Goal: Task Accomplishment & Management: Manage account settings

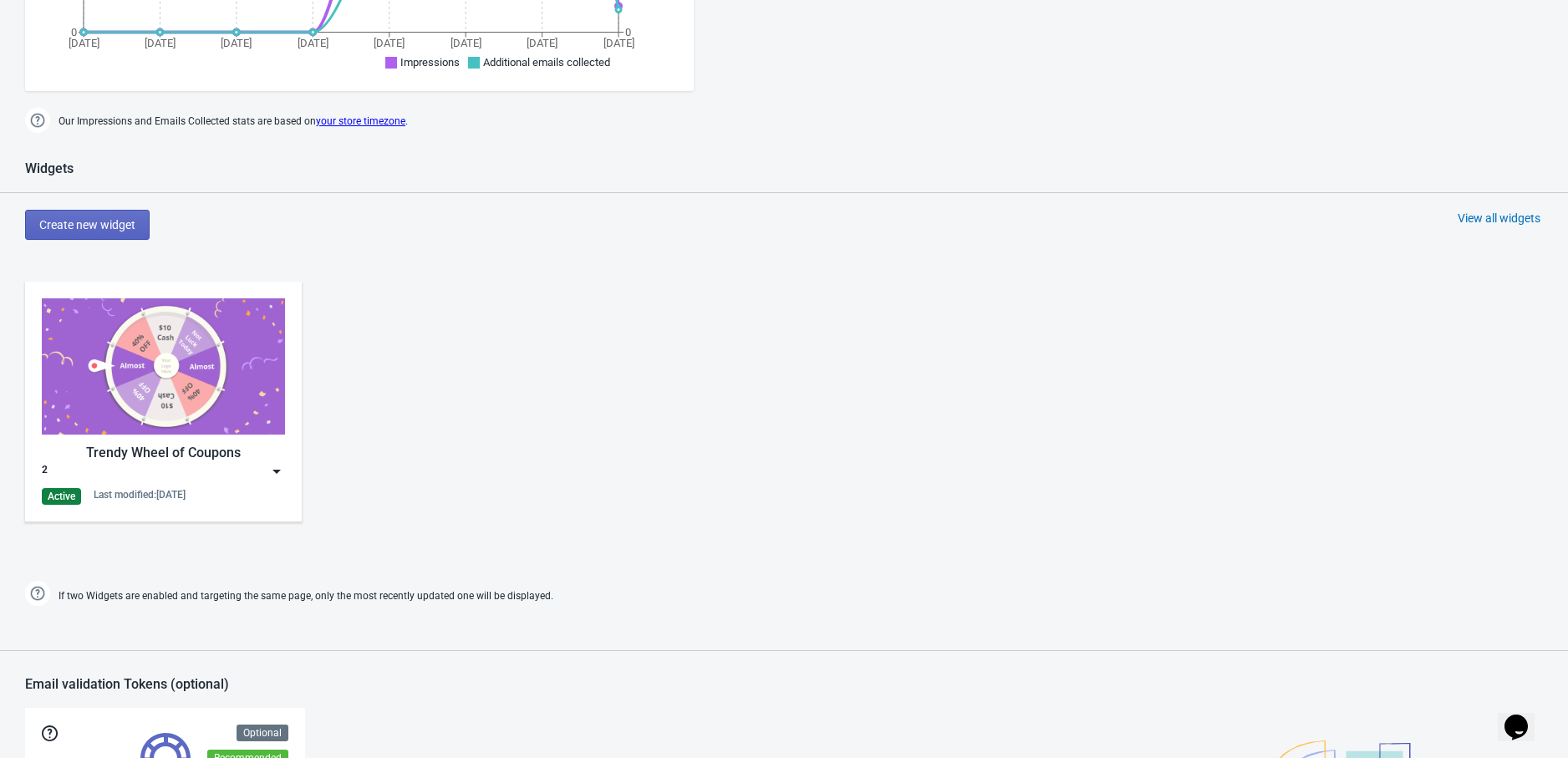
scroll to position [742, 0]
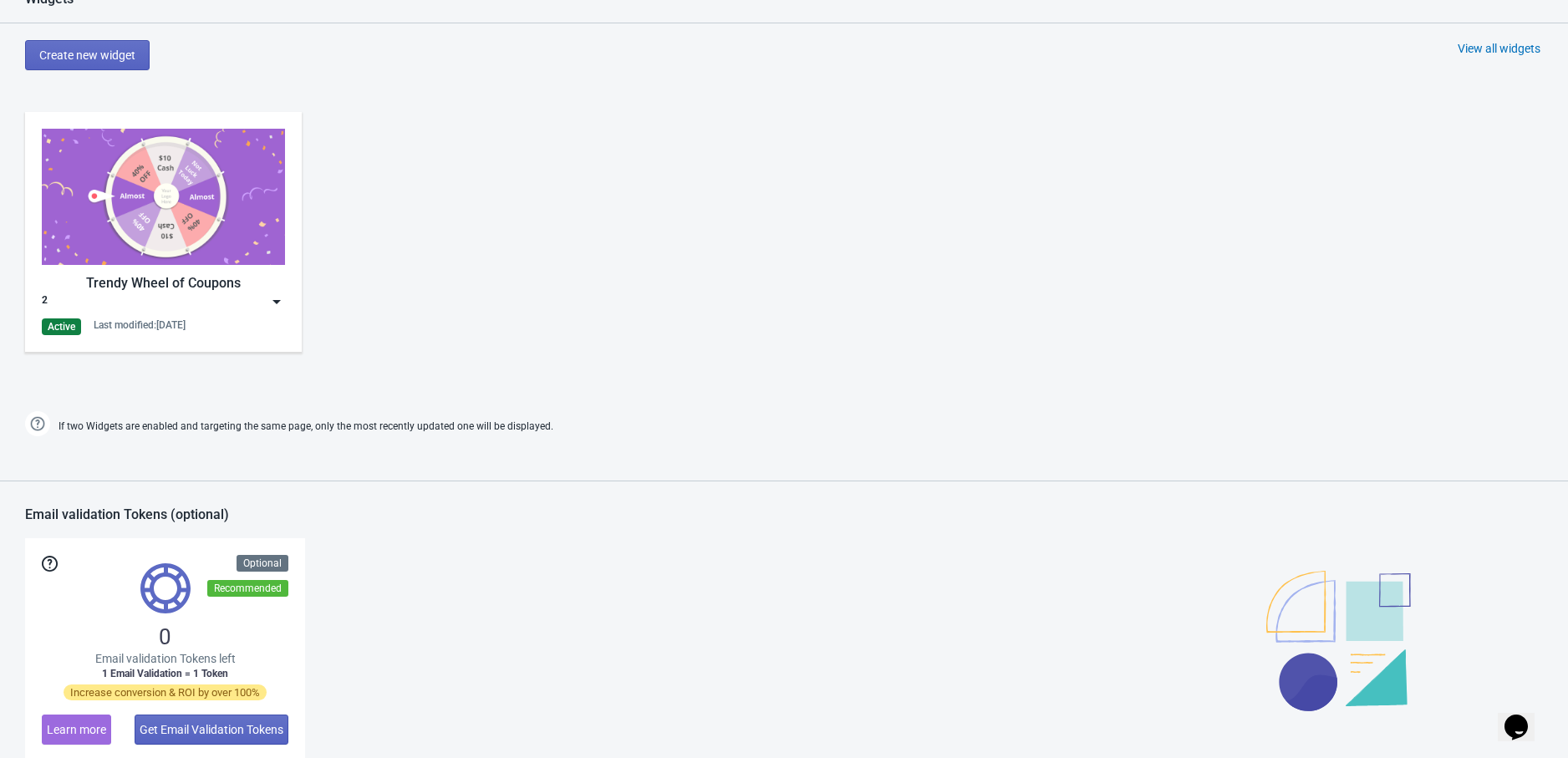
click at [248, 318] on div "Active Last modified: [DATE]" at bounding box center [163, 327] width 243 height 17
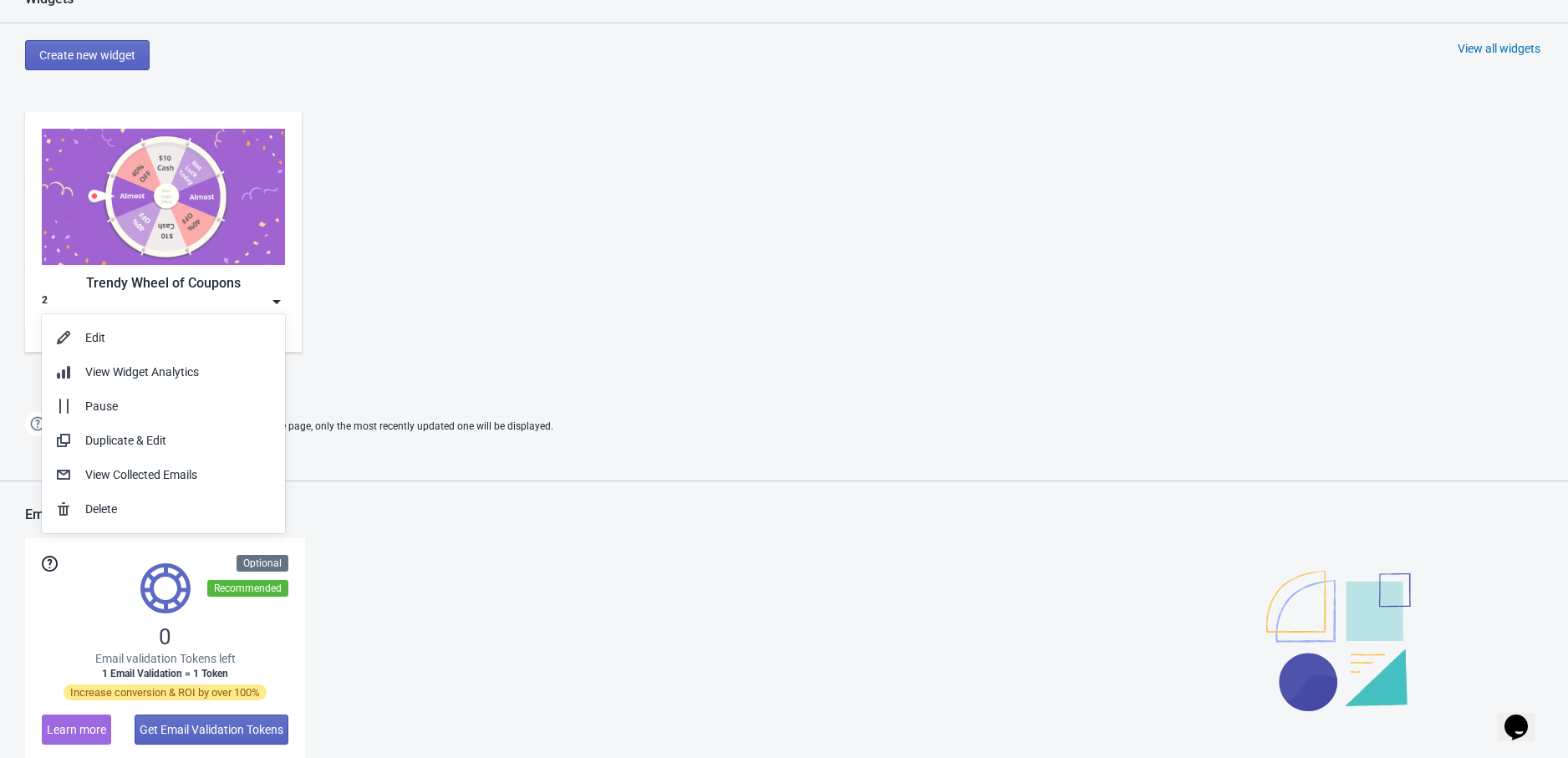
click at [471, 359] on div "Trendy Wheel of Coupons 2 Active Last modified: [DATE]" at bounding box center [784, 246] width 1568 height 301
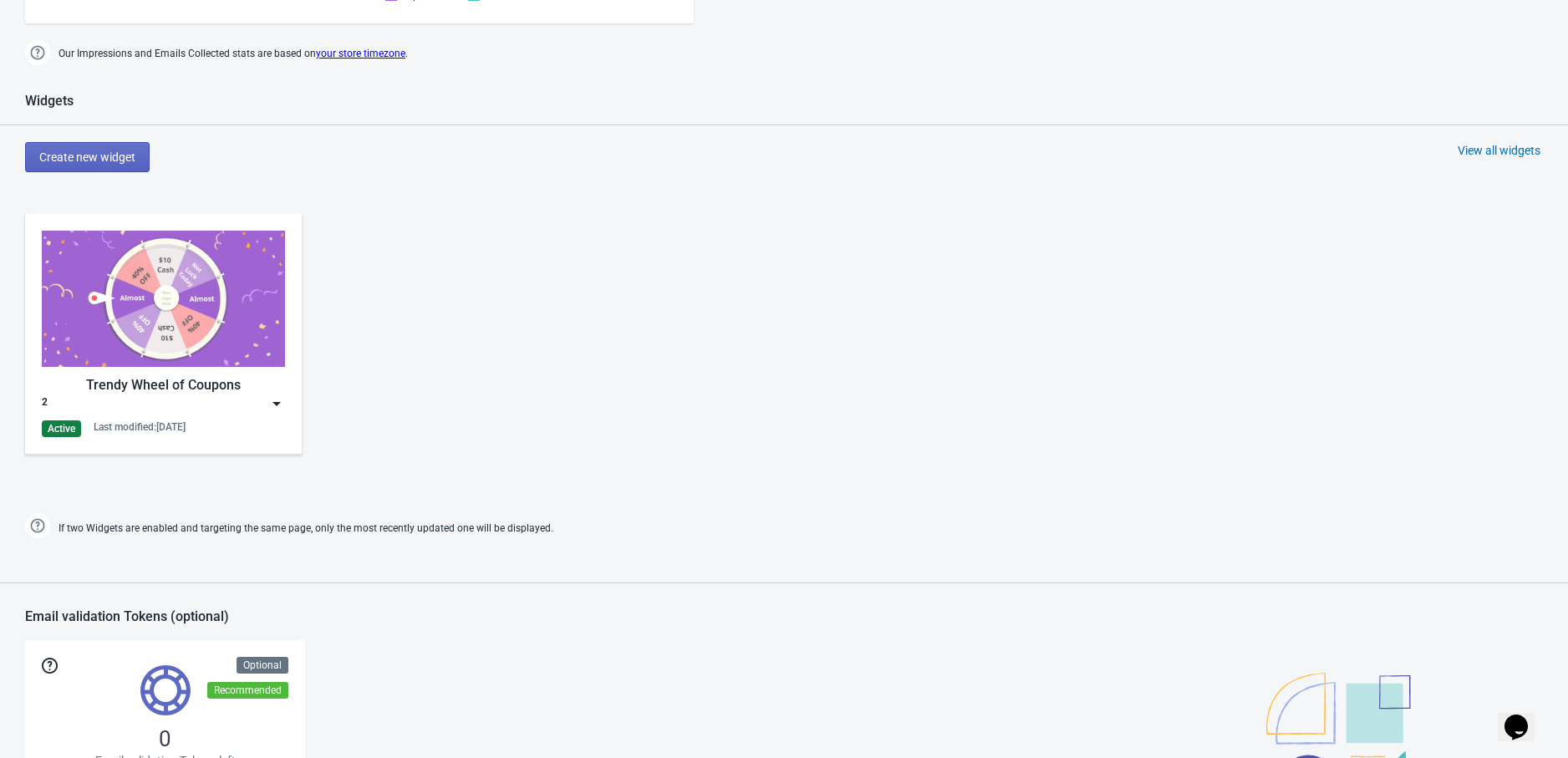
scroll to position [641, 0]
click at [200, 410] on div "Trendy Wheel of Coupons 2 Active Last modified: [DATE]" at bounding box center [163, 333] width 243 height 206
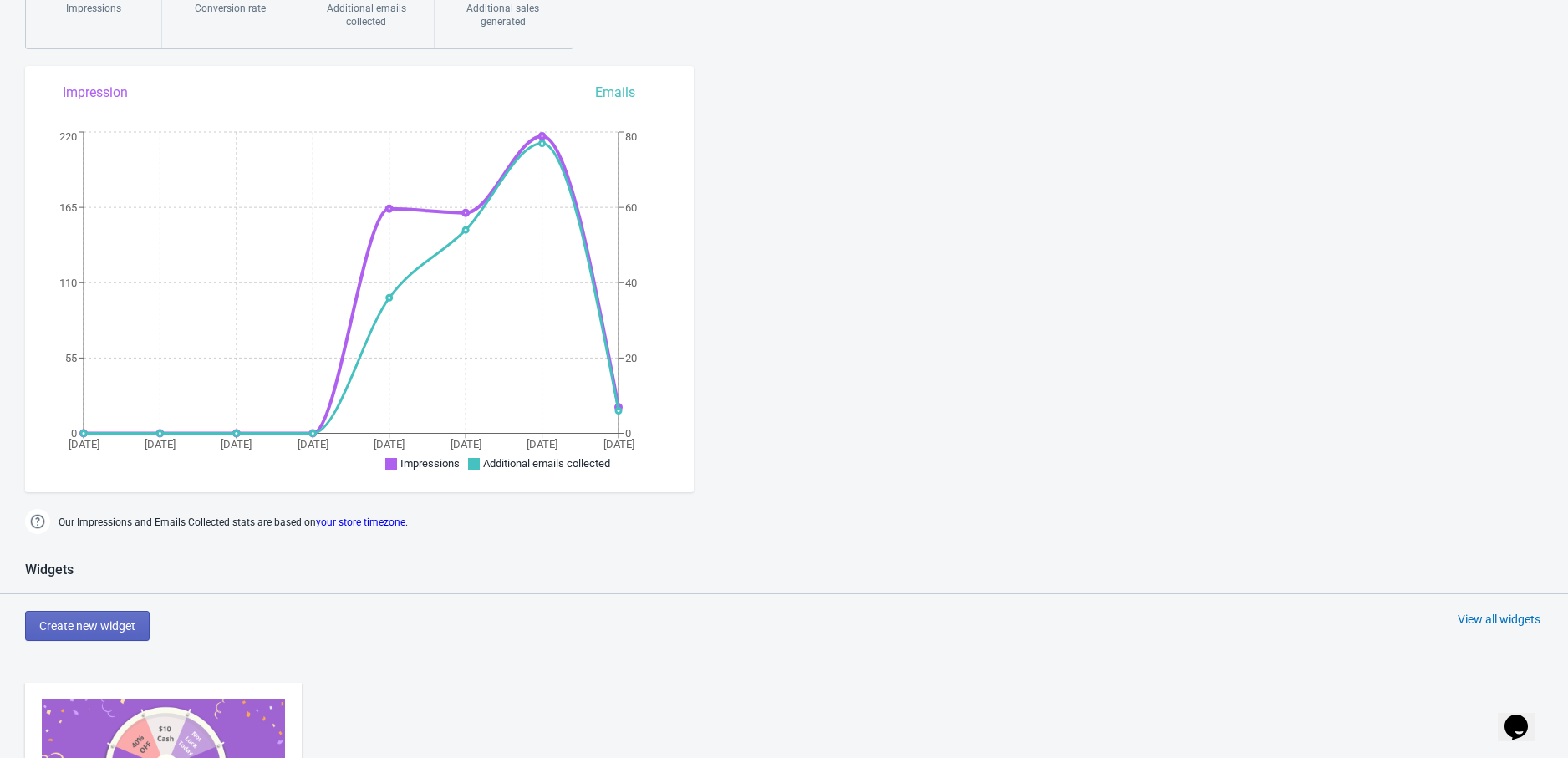
scroll to position [0, 0]
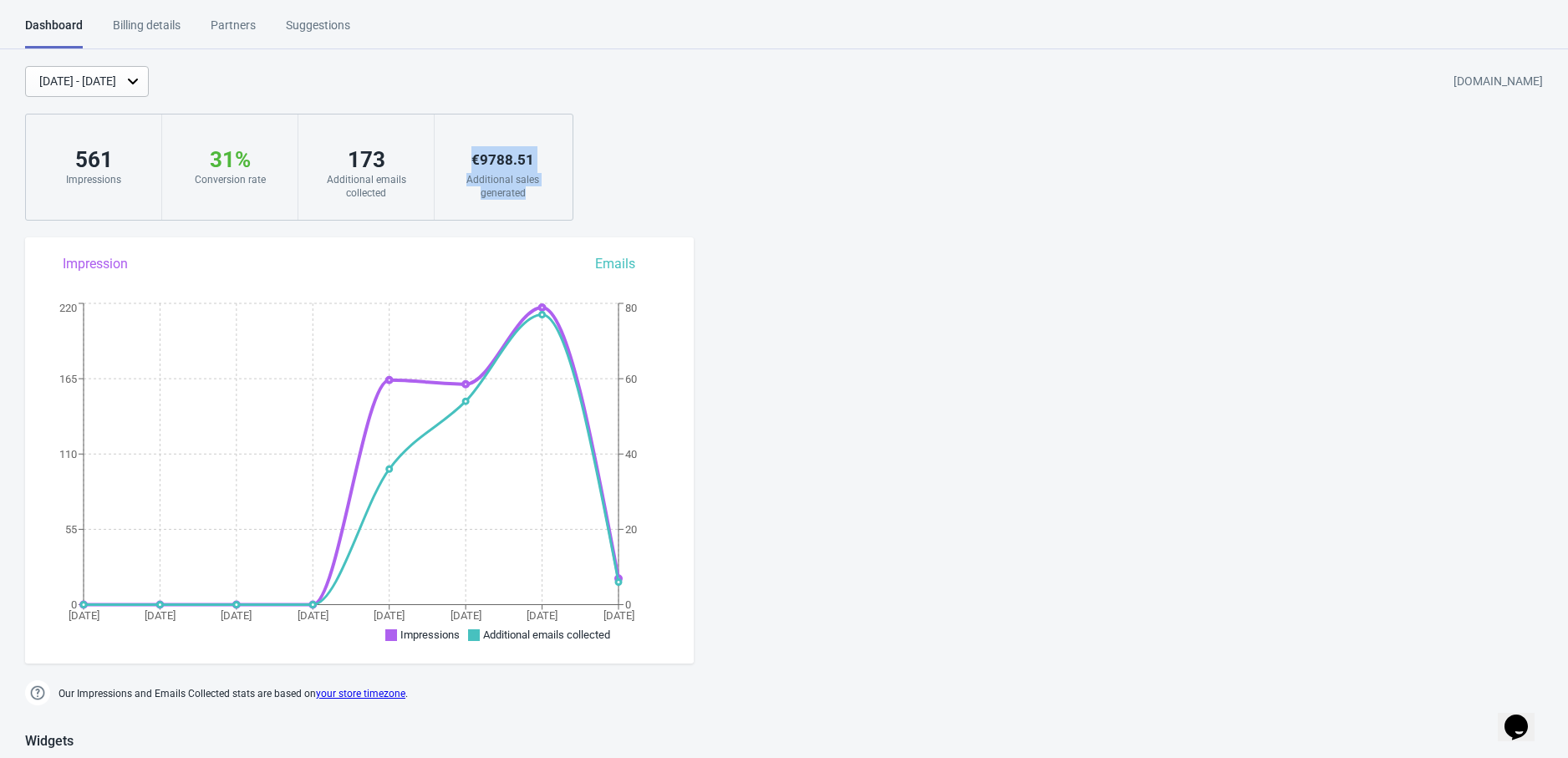
drag, startPoint x: 537, startPoint y: 196, endPoint x: 474, endPoint y: 155, distance: 75.2
click at [474, 155] on div "€ 9788.51 Additional sales generated" at bounding box center [503, 167] width 136 height 106
click at [541, 188] on div "Additional sales generated" at bounding box center [503, 186] width 103 height 27
click at [151, 38] on div "Billing details" at bounding box center [147, 31] width 68 height 29
click at [151, 29] on div "Billing details" at bounding box center [147, 31] width 68 height 29
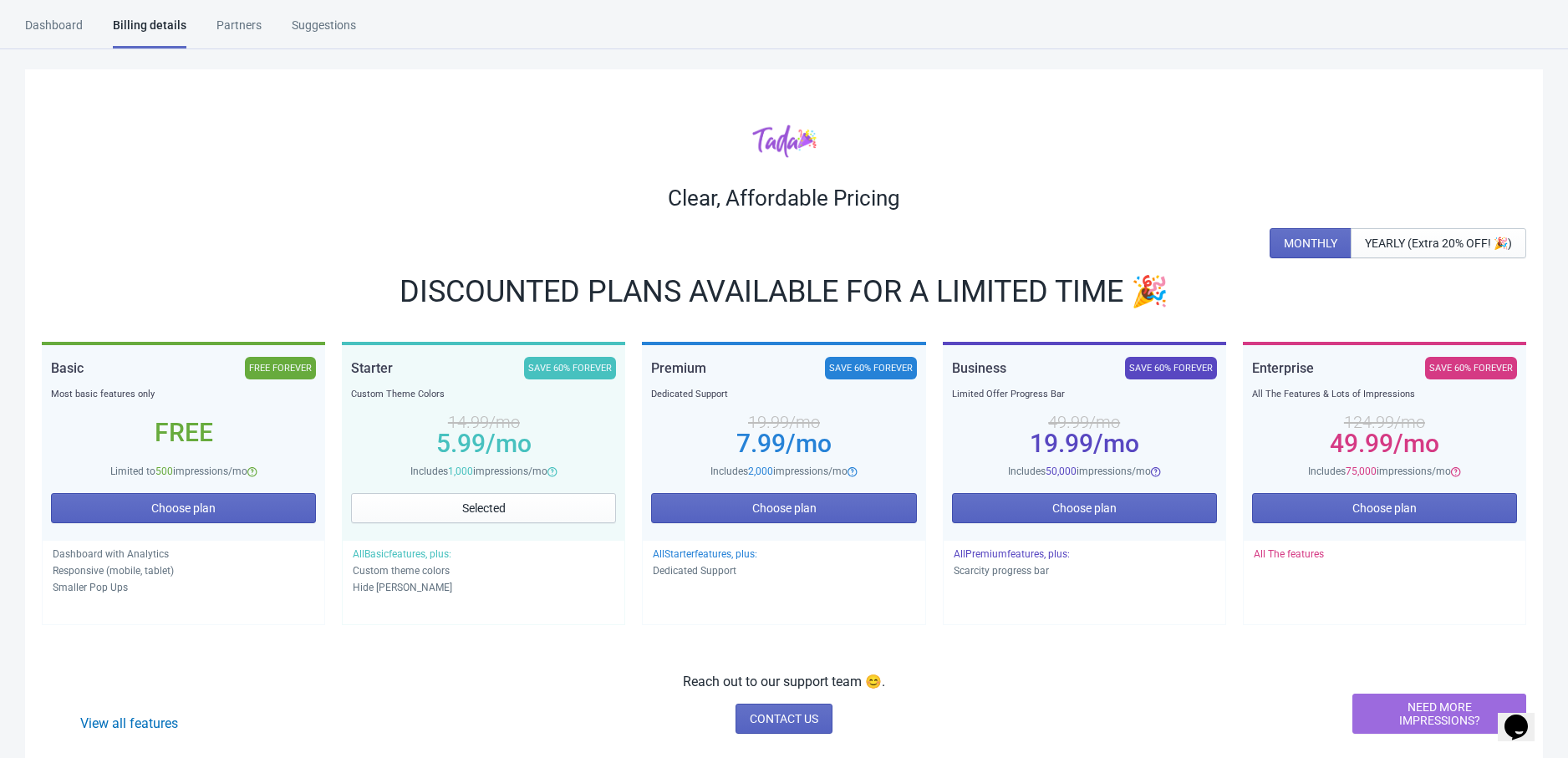
click at [62, 33] on div "Dashboard" at bounding box center [53, 31] width 58 height 29
